Goal: Complete application form

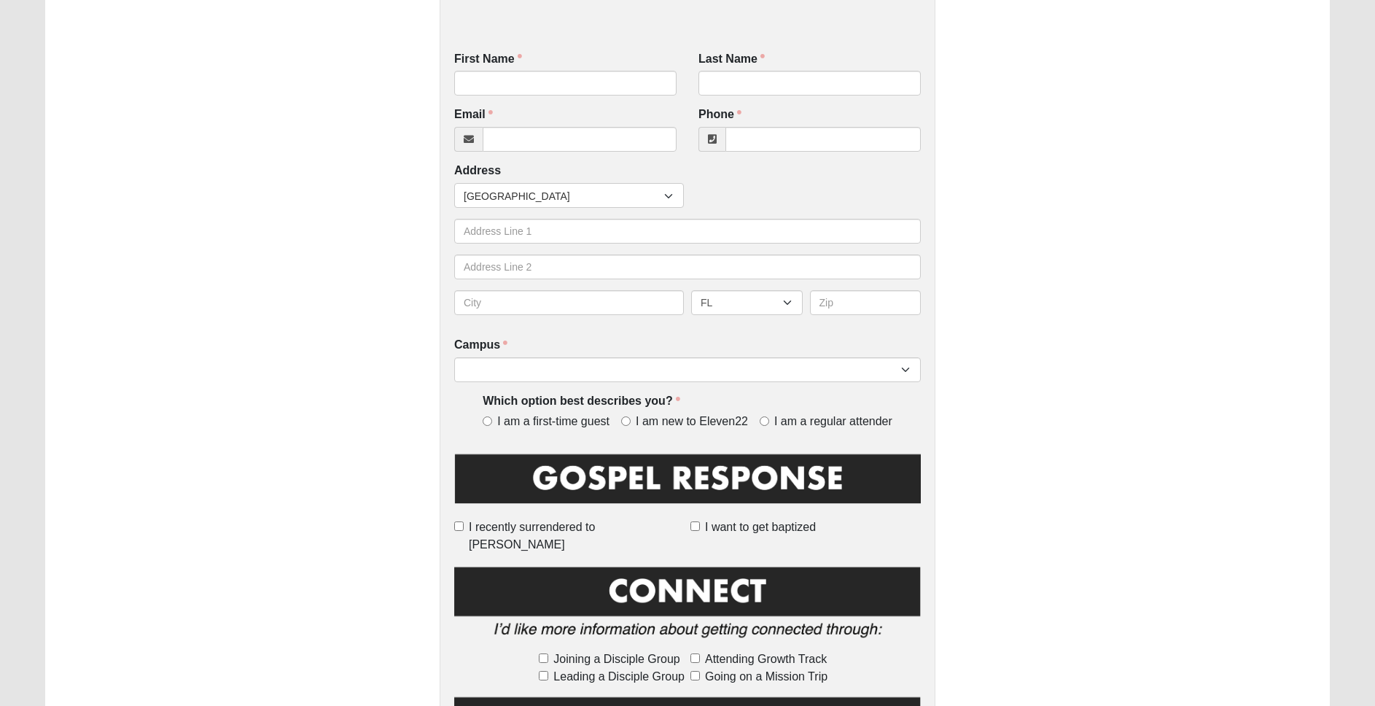
scroll to position [250, 0]
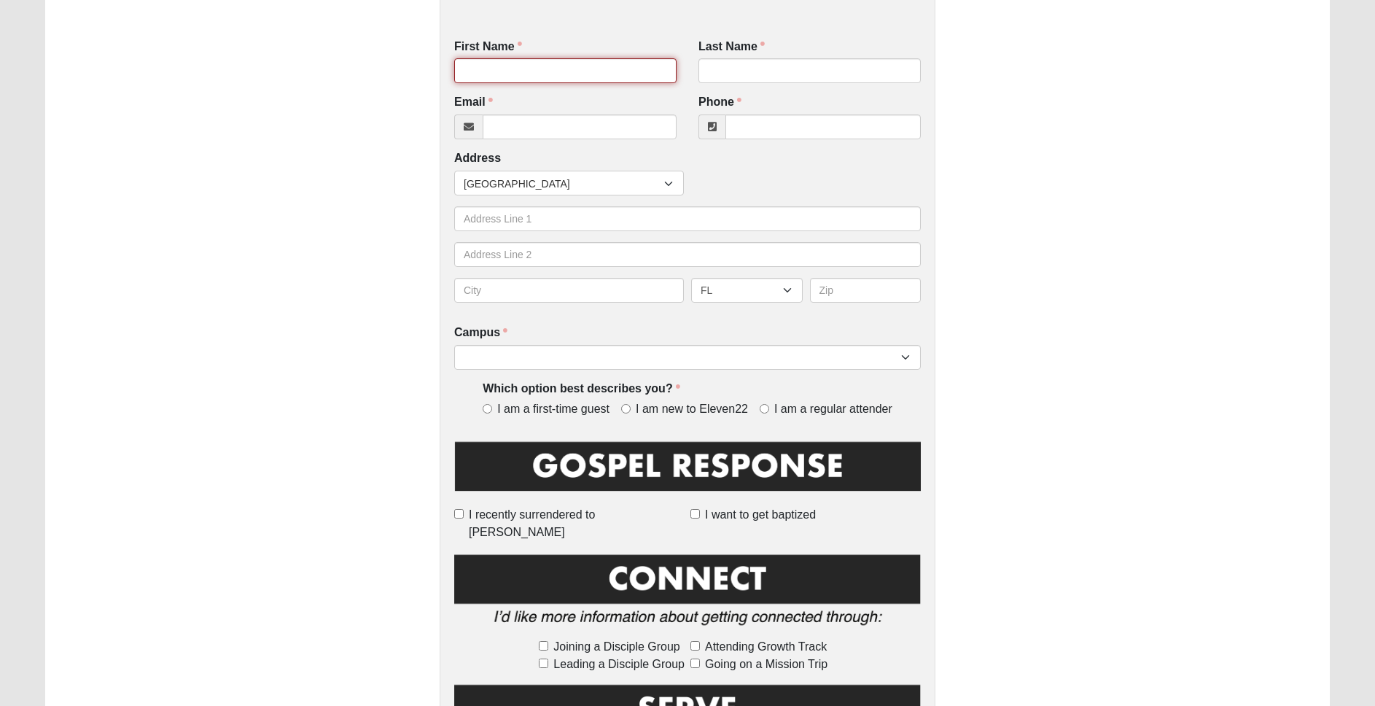
click at [497, 67] on input "First Name" at bounding box center [565, 70] width 222 height 25
type input "[PERSON_NAME]"
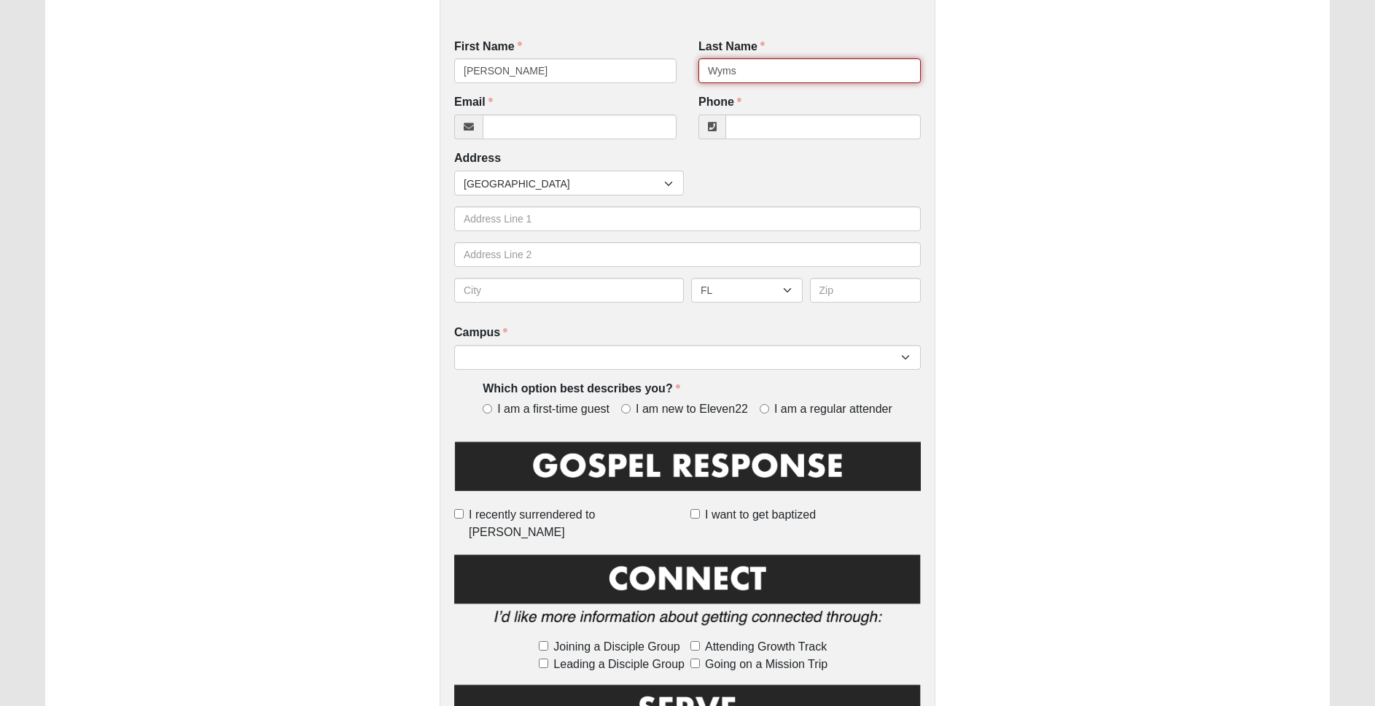
type input "Wyms"
click at [769, 132] on input "Phone" at bounding box center [823, 126] width 195 height 25
paste input "[PHONE_NUMBER]"
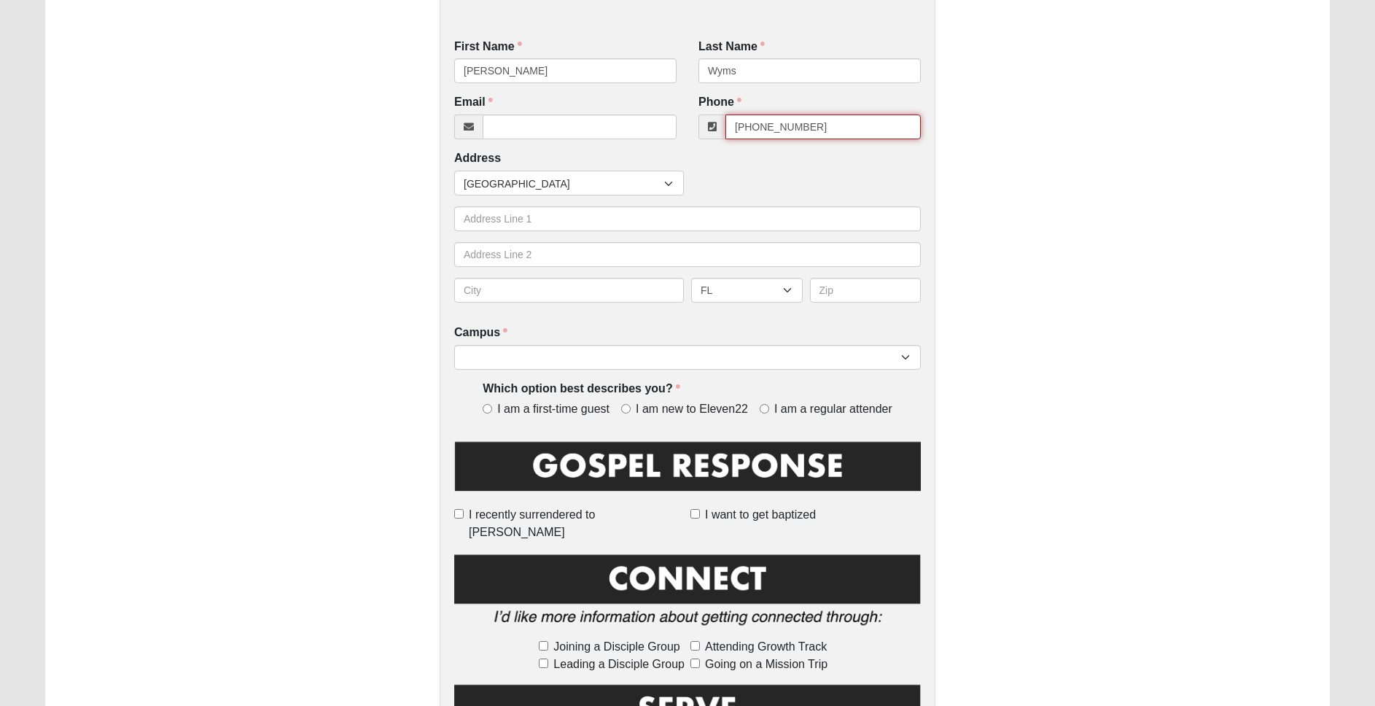
type input "[PHONE_NUMBER]"
click at [589, 128] on input "Email" at bounding box center [580, 126] width 194 height 25
paste input "[EMAIL_ADDRESS][DOMAIN_NAME]"
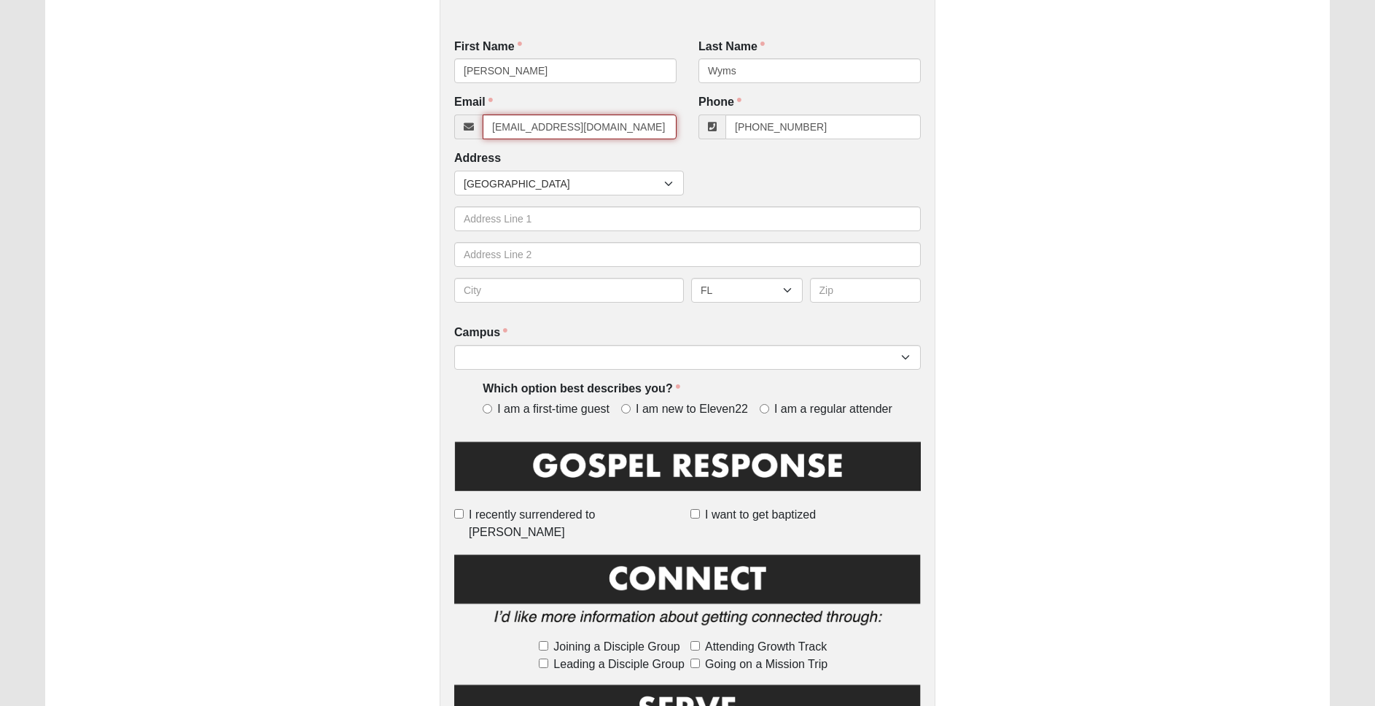
type input "[EMAIL_ADDRESS][DOMAIN_NAME]"
click at [891, 175] on div "Countries [GEOGRAPHIC_DATA] ------------------------ [GEOGRAPHIC_DATA] [GEOGRAP…" at bounding box center [688, 183] width 474 height 25
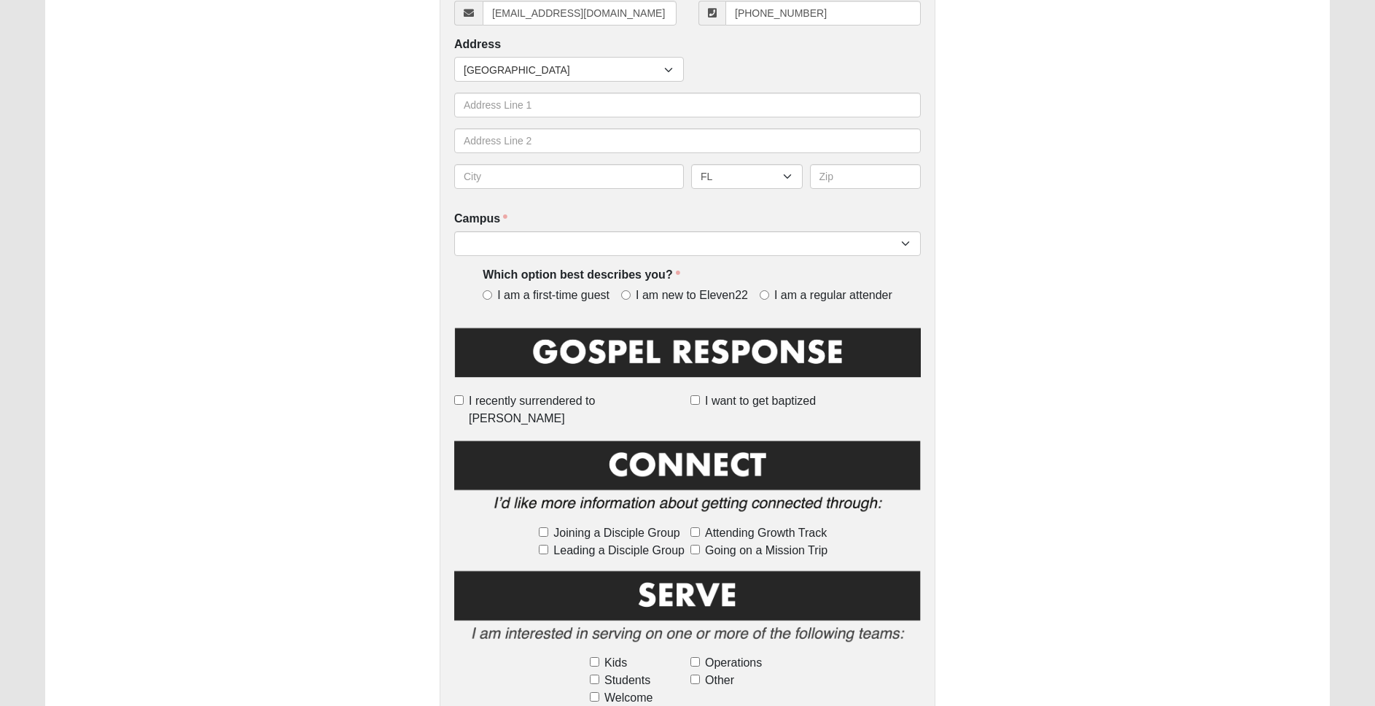
scroll to position [437, 0]
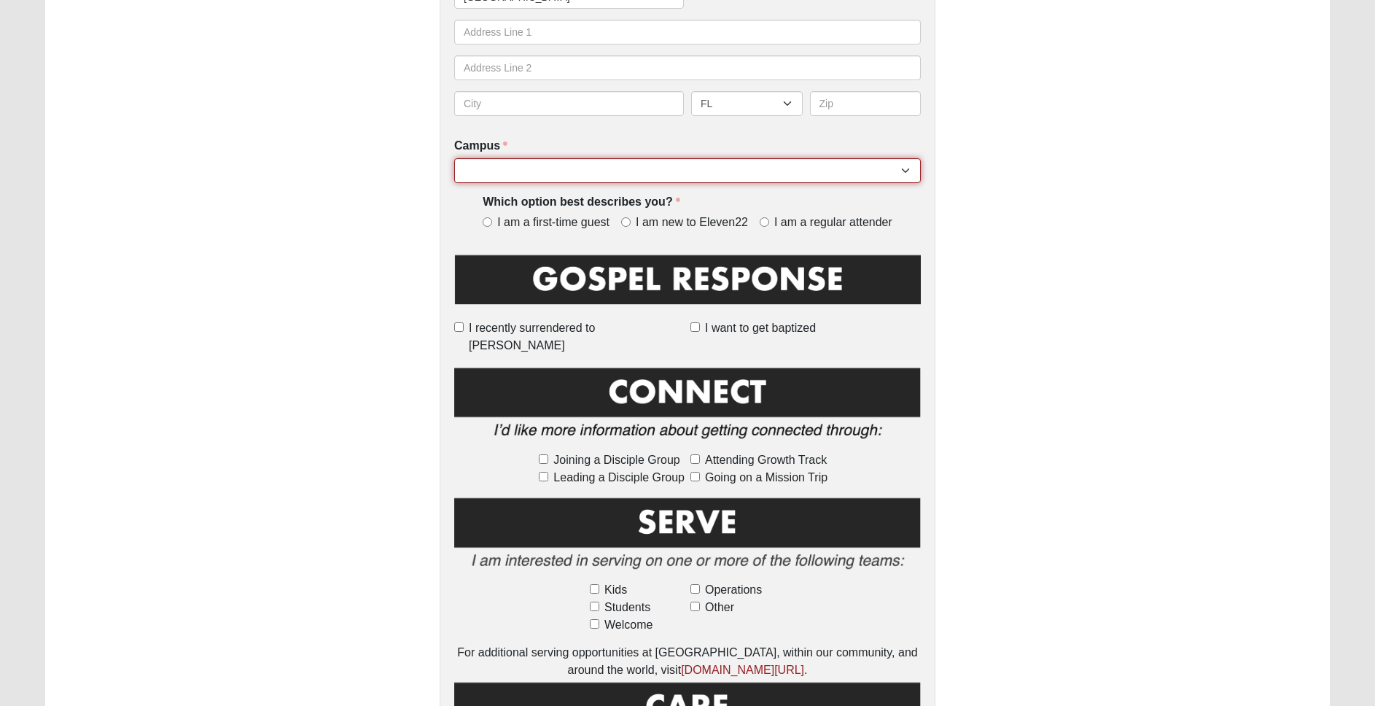
click at [848, 175] on select "[GEOGRAPHIC_DATA] [GEOGRAPHIC_DATA] (Coming Soon) Eleven22 Online [PERSON_NAME]…" at bounding box center [687, 170] width 467 height 25
select select "15"
click at [454, 158] on select "[GEOGRAPHIC_DATA] [GEOGRAPHIC_DATA] (Coming Soon) Eleven22 Online [PERSON_NAME]…" at bounding box center [687, 170] width 467 height 25
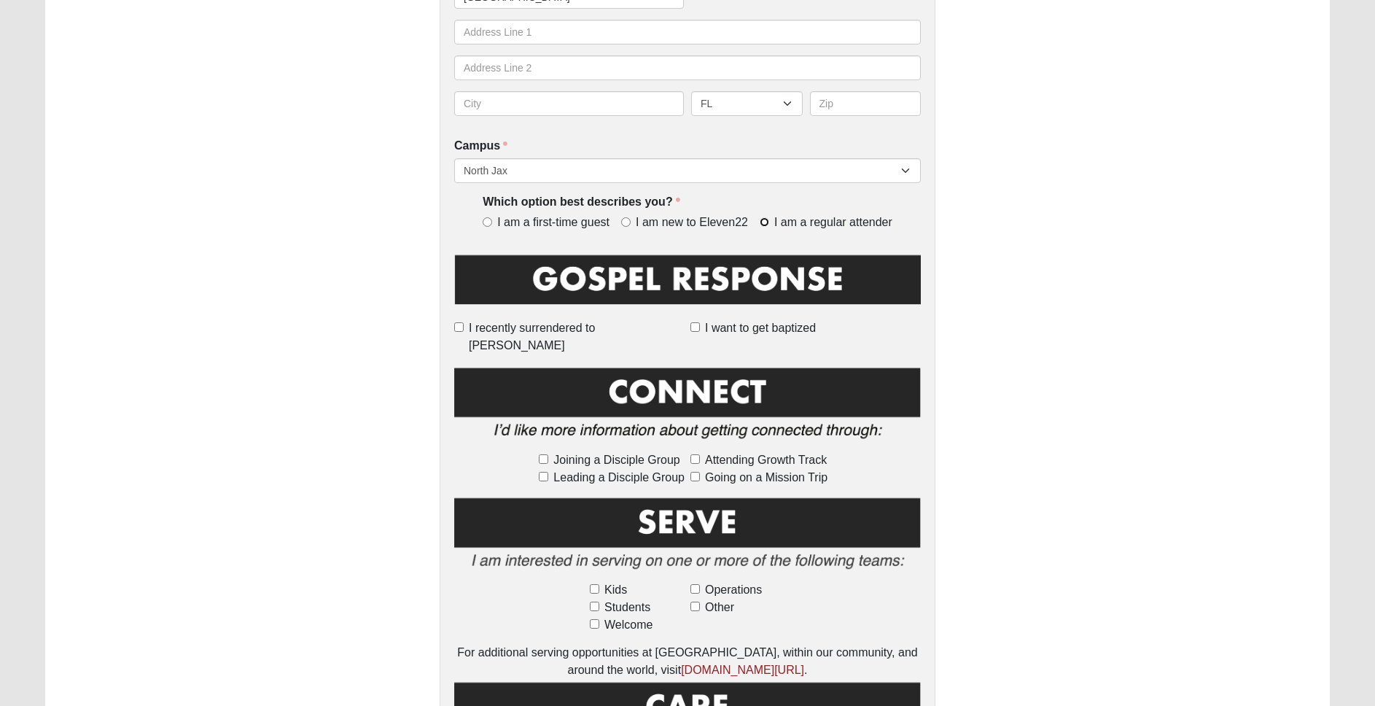
click at [765, 225] on input "I am a regular attender" at bounding box center [764, 221] width 9 height 9
radio input "true"
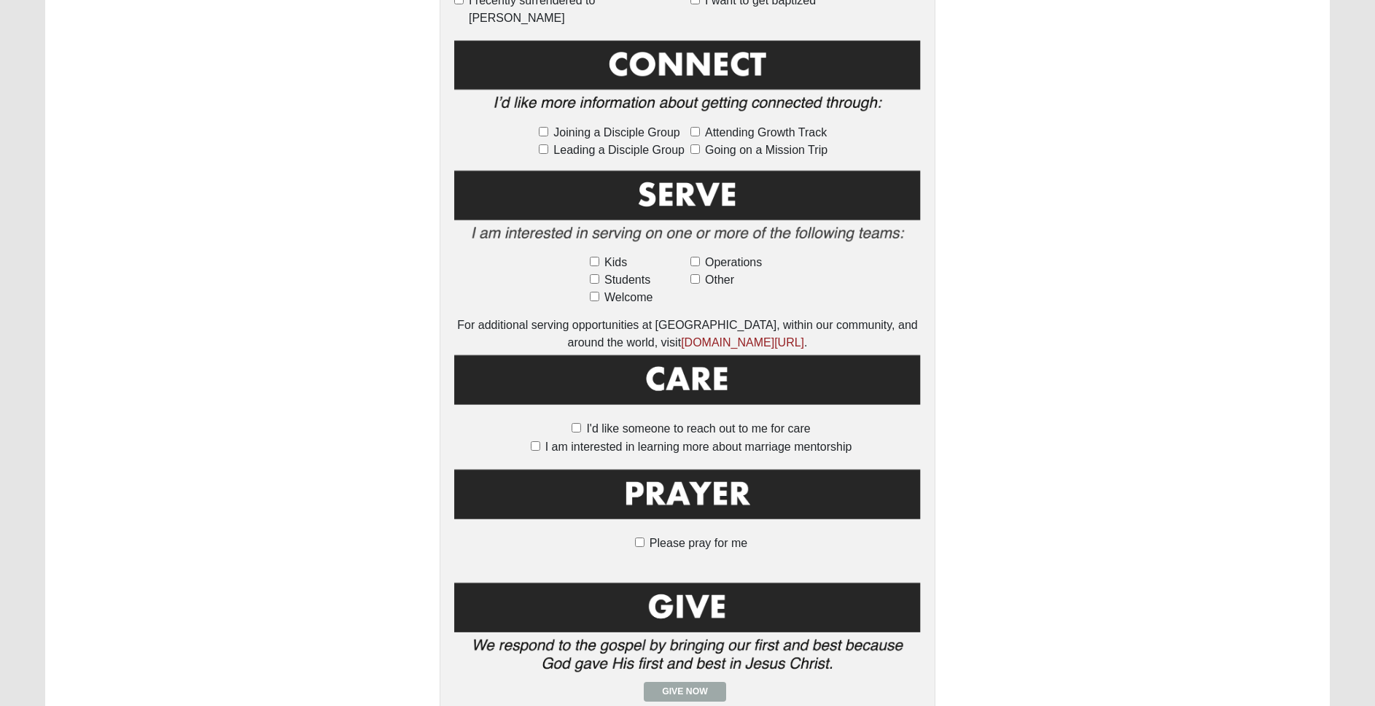
scroll to position [770, 0]
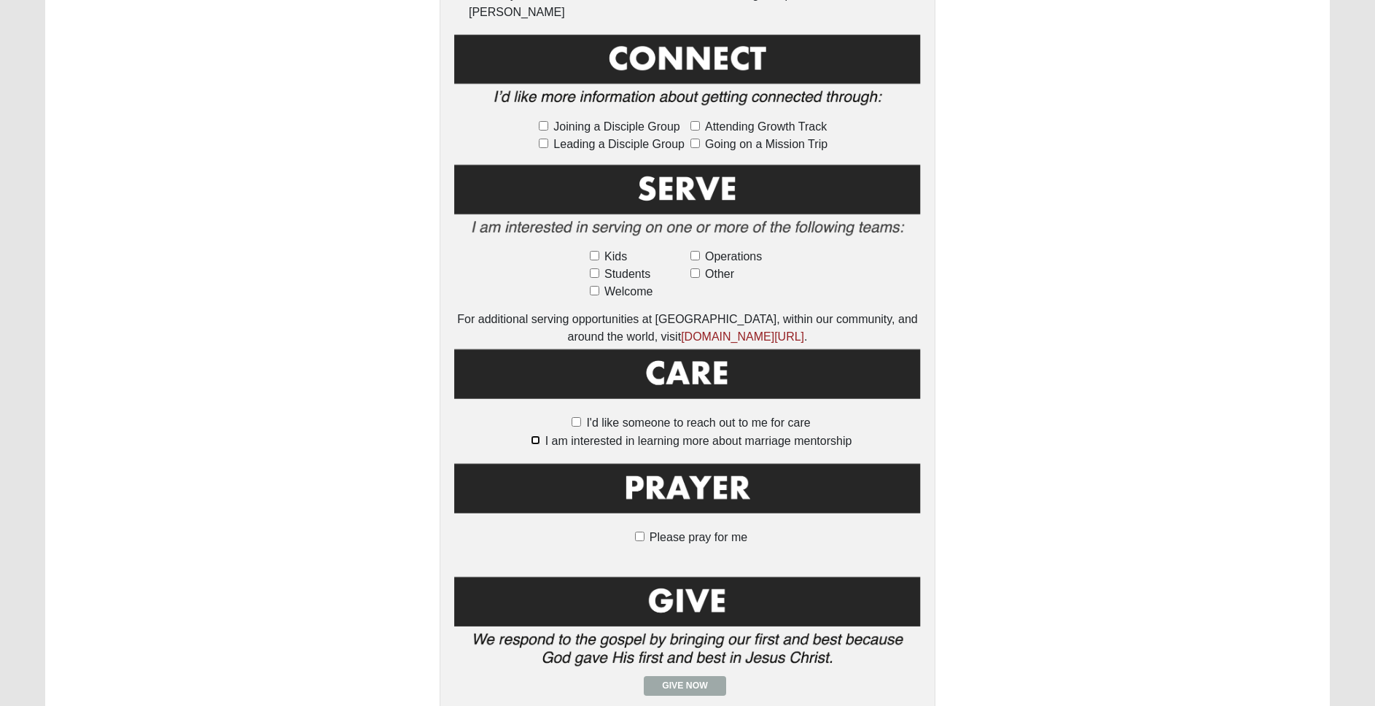
click at [533, 435] on input "I am interested in learning more about marriage mentorship" at bounding box center [535, 439] width 9 height 9
checkbox input "true"
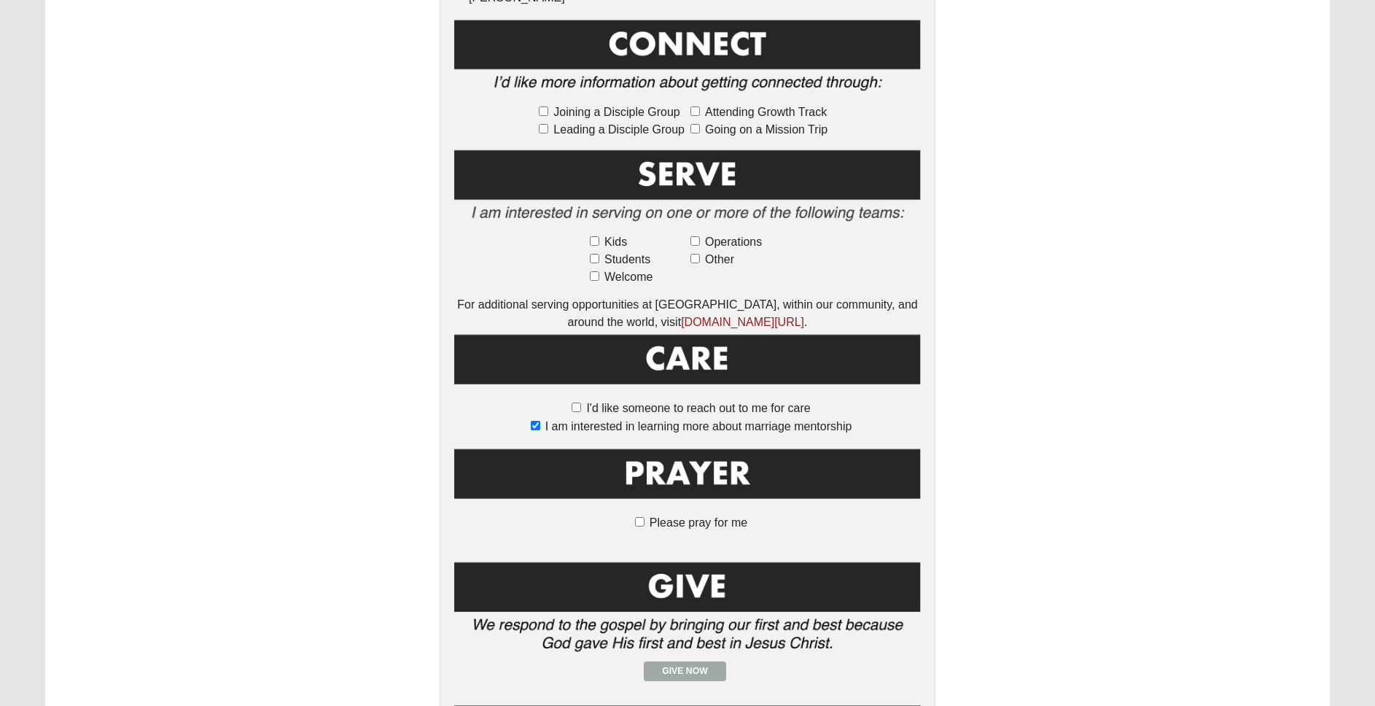
scroll to position [900, 0]
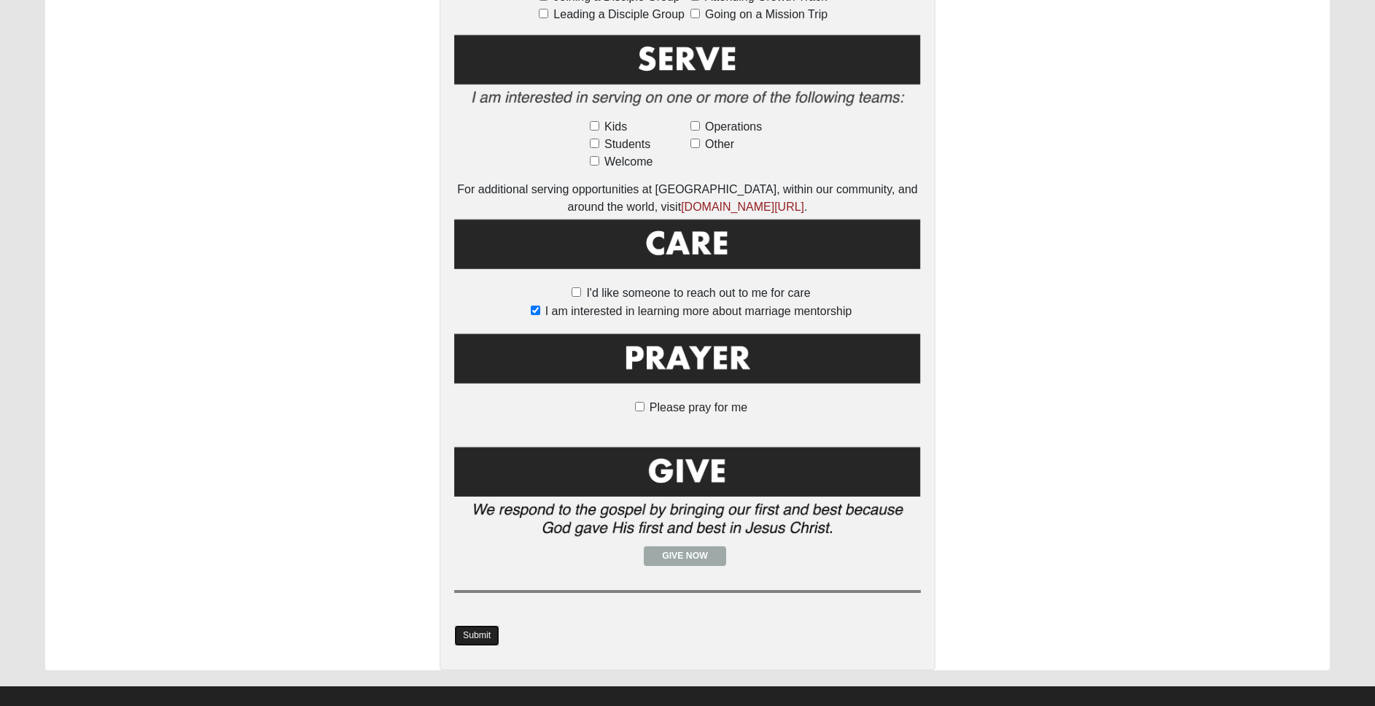
click at [484, 625] on link "Submit" at bounding box center [476, 635] width 45 height 21
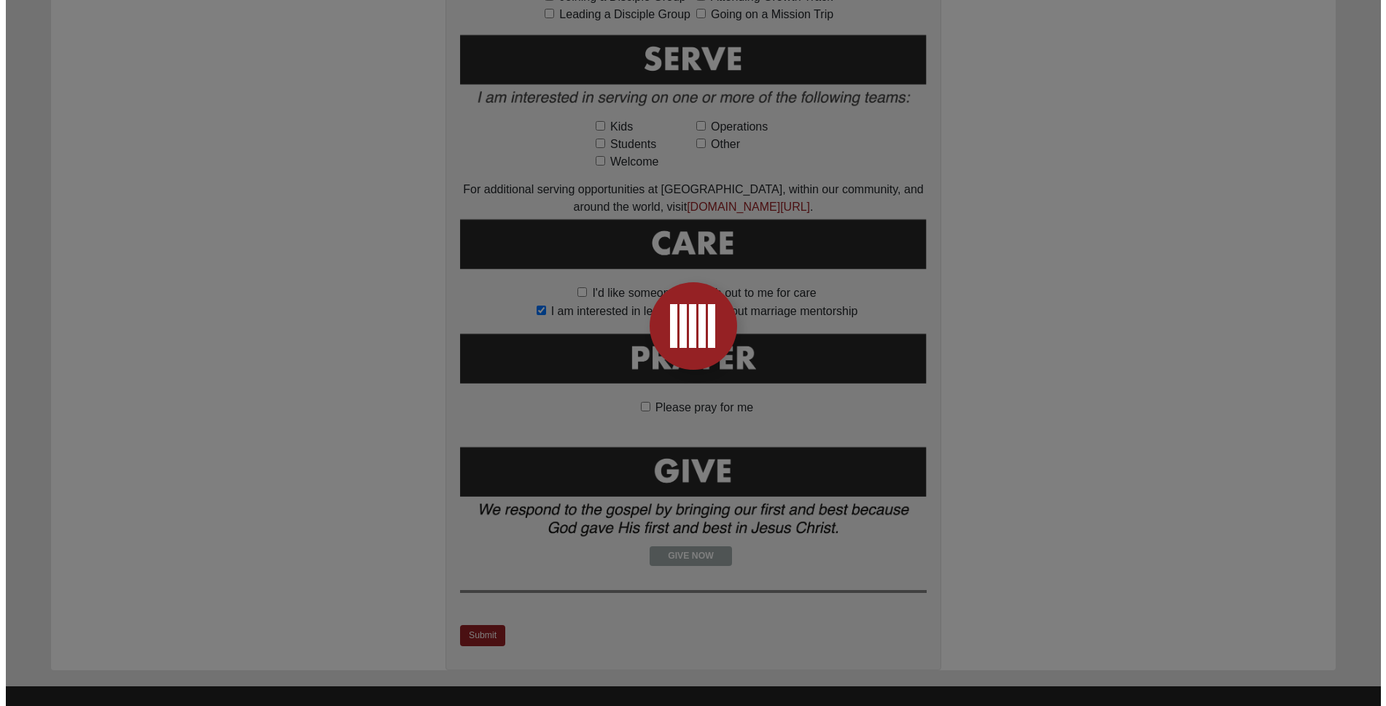
scroll to position [0, 0]
